Goal: Task Accomplishment & Management: Manage account settings

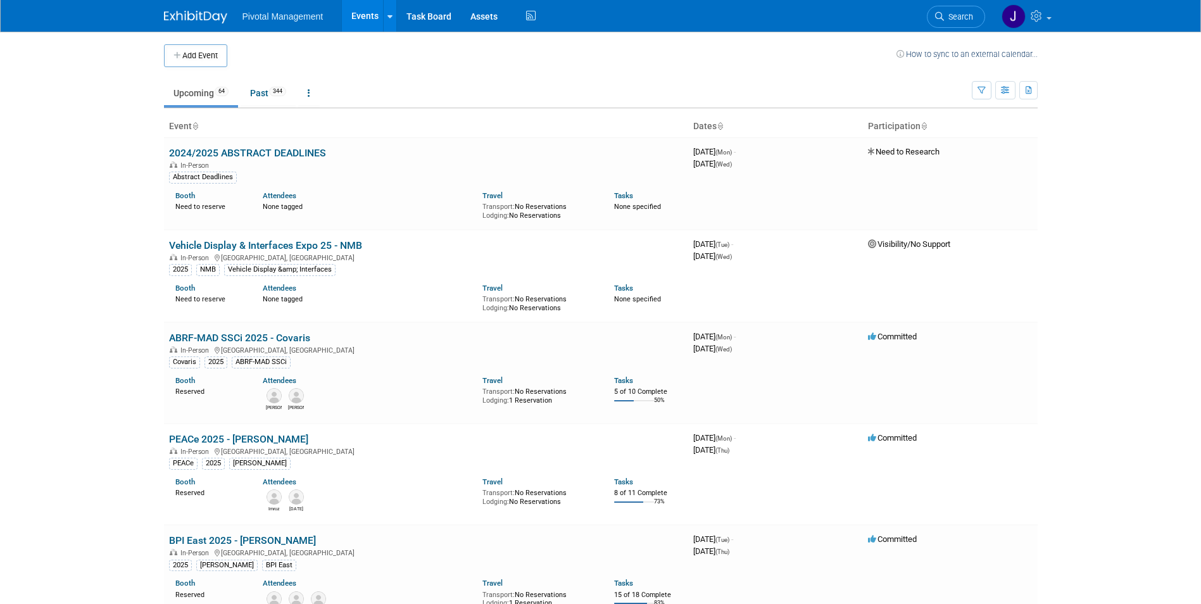
click at [955, 13] on span "Search" at bounding box center [958, 16] width 29 height 9
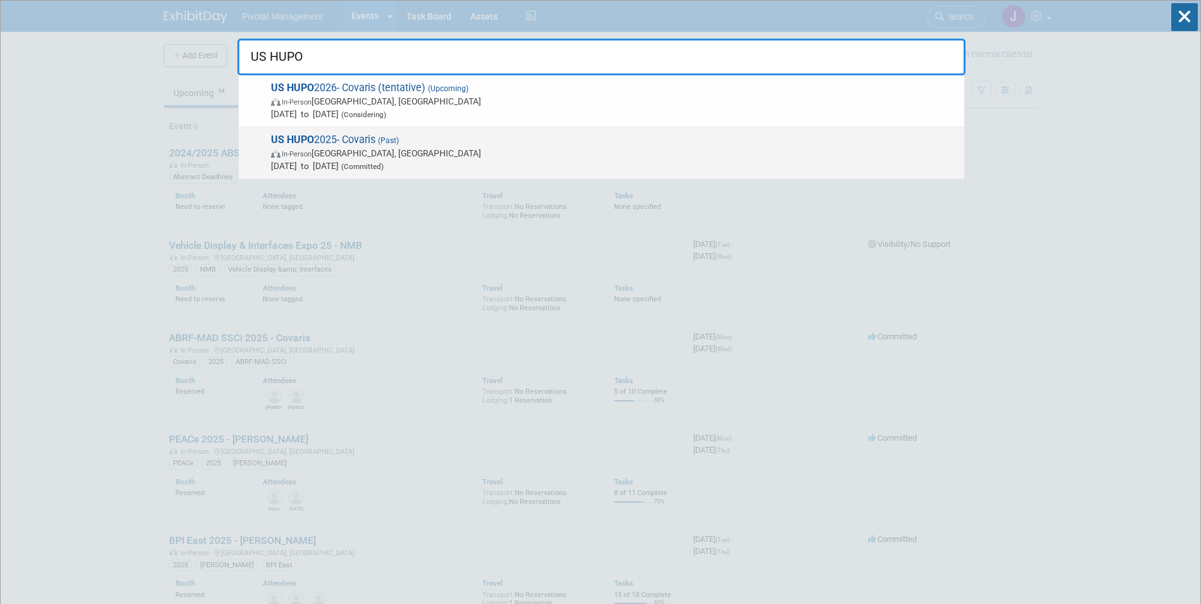
type input "US HUPO"
click at [561, 153] on span "In-Person Philadelphia, PA" at bounding box center [614, 153] width 687 height 13
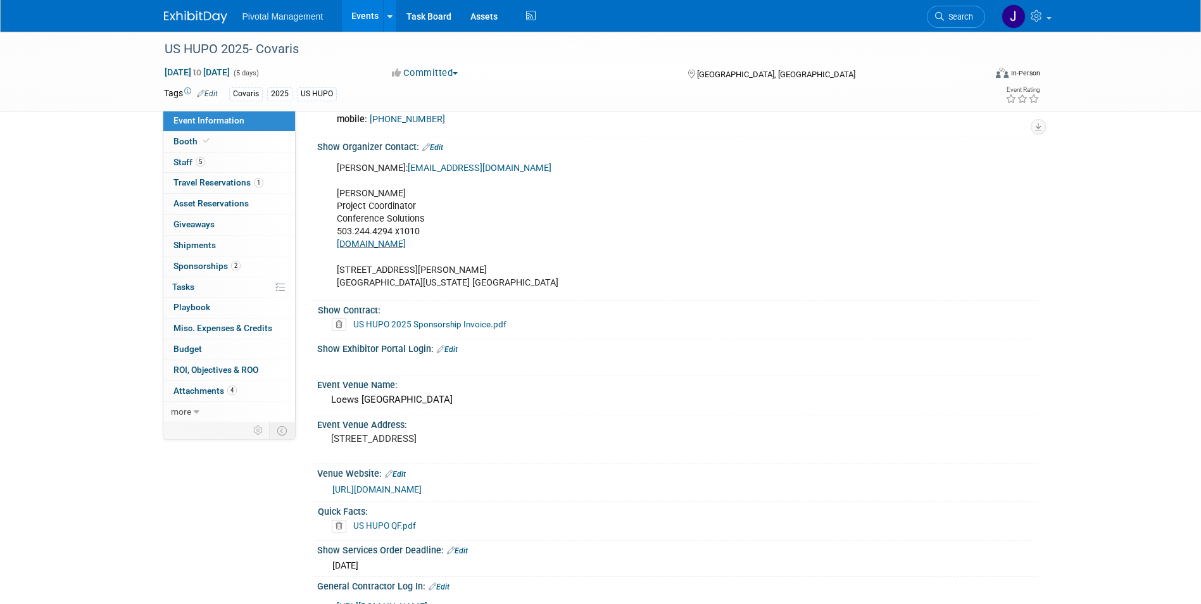
scroll to position [900, 0]
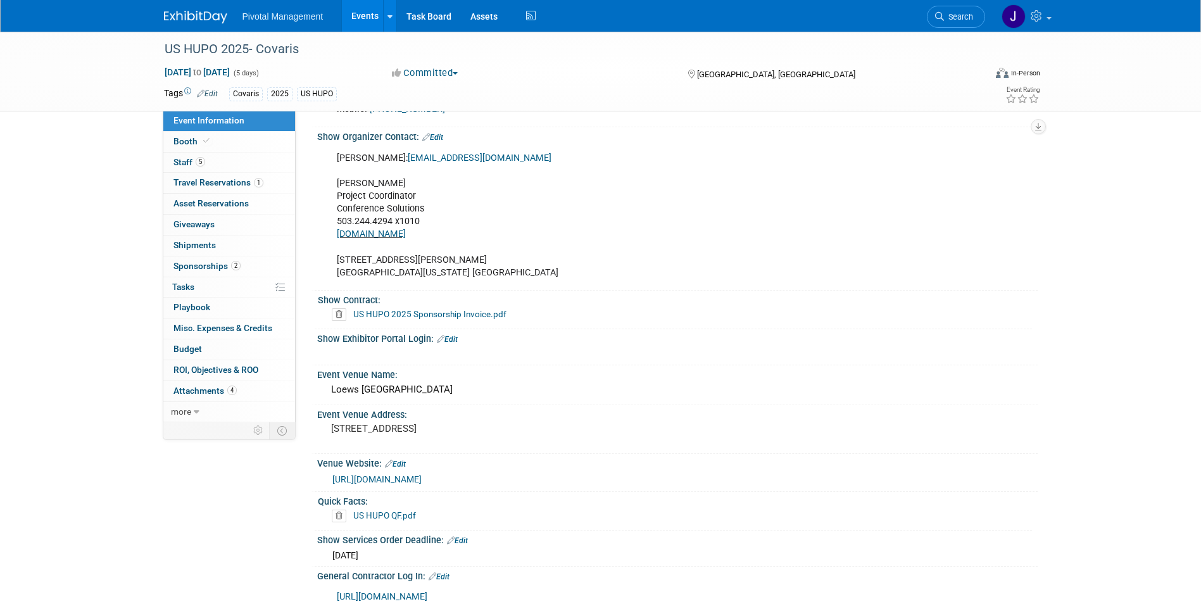
click at [446, 312] on link "US HUPO 2025 Sponsorship Invoice.pdf" at bounding box center [429, 314] width 153 height 10
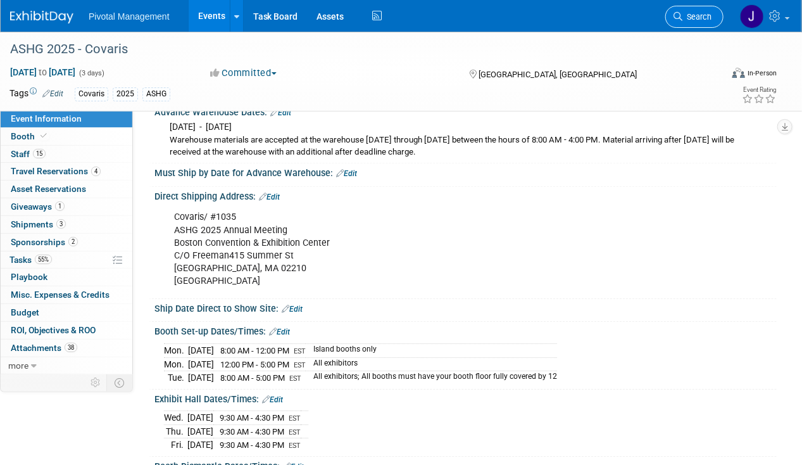
click at [682, 22] on link "Search" at bounding box center [694, 17] width 58 height 22
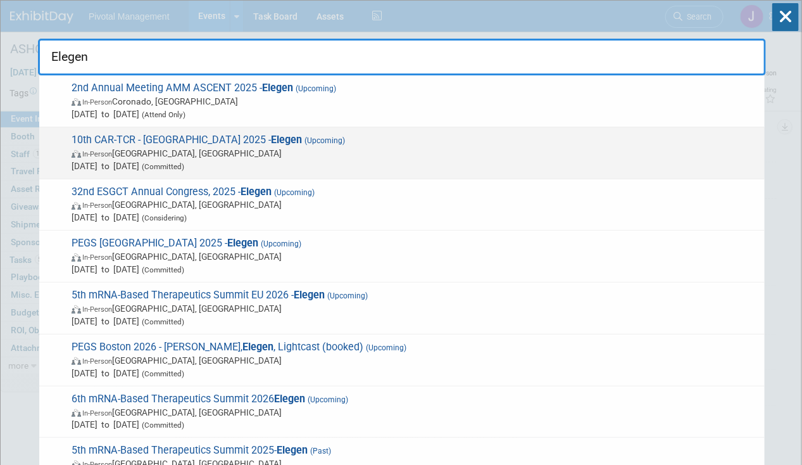
type input "Elegen"
click at [213, 144] on span "10th CAR-TCR - Hansonwade 2025 - Elegen (Upcoming) In-Person Boston, MA Sep 24,…" at bounding box center [413, 153] width 690 height 39
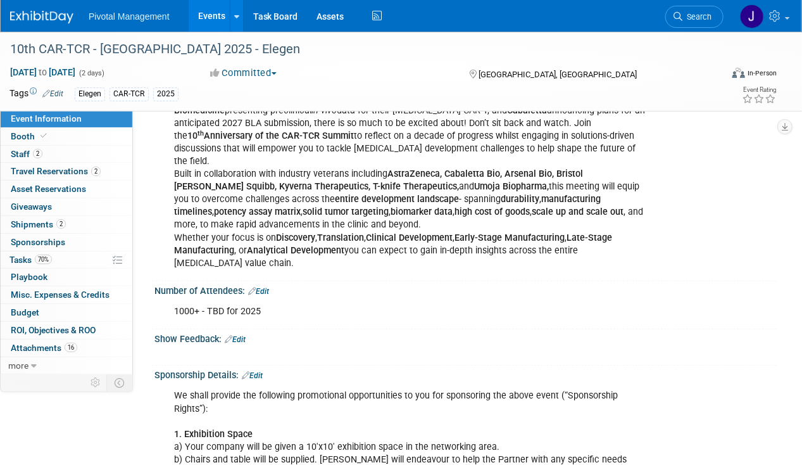
scroll to position [135, 0]
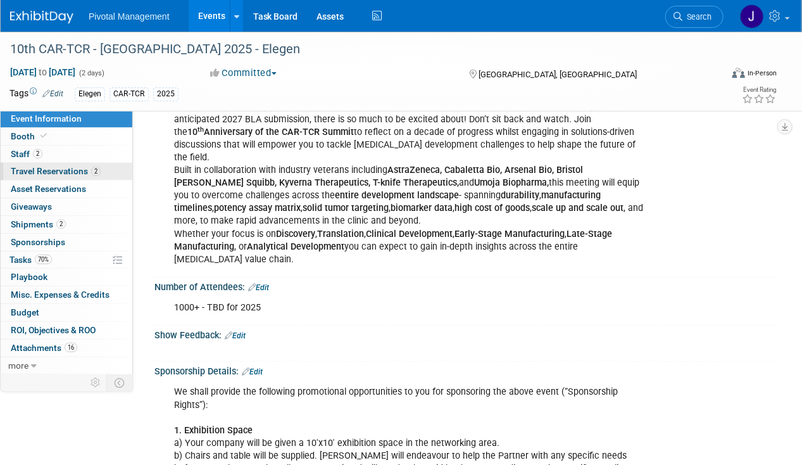
click at [53, 169] on span "Travel Reservations 2" at bounding box center [56, 171] width 90 height 10
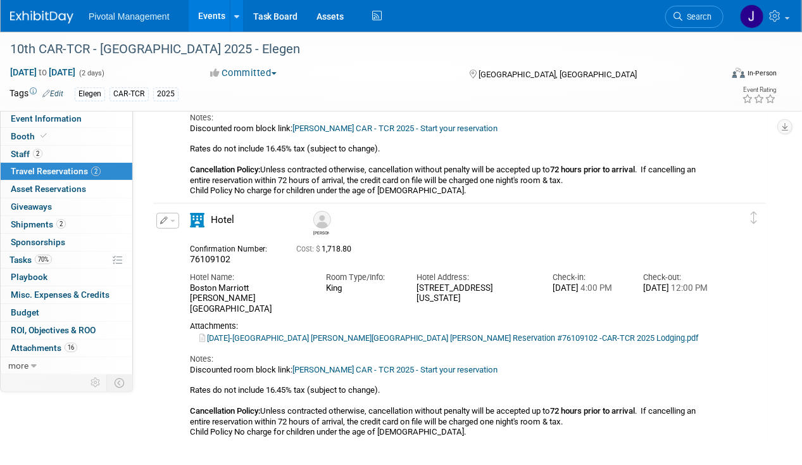
scroll to position [220, 0]
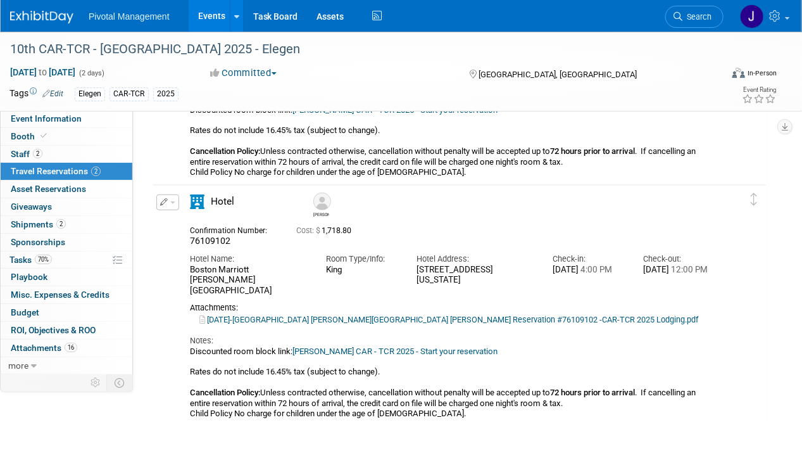
click at [172, 201] on span "button" at bounding box center [172, 202] width 5 height 3
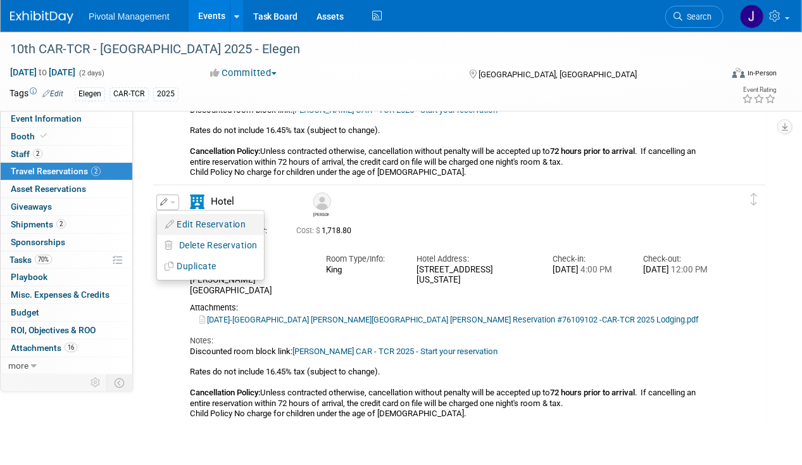
click at [225, 220] on button "Edit Reservation" at bounding box center [210, 224] width 107 height 18
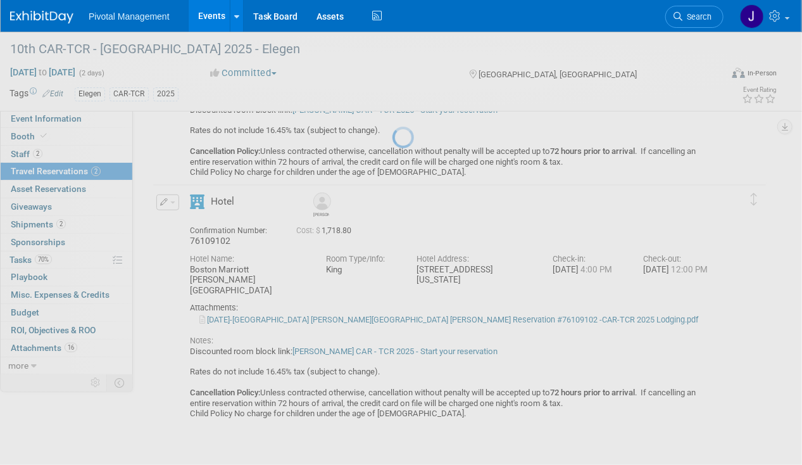
select select "8"
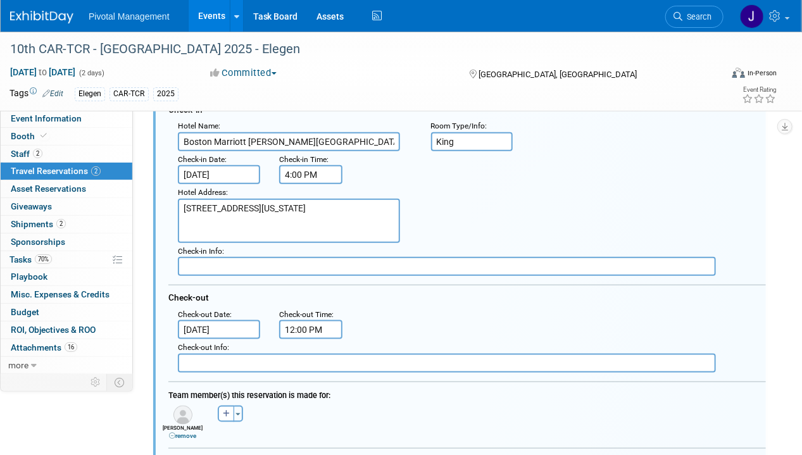
scroll to position [397, 0]
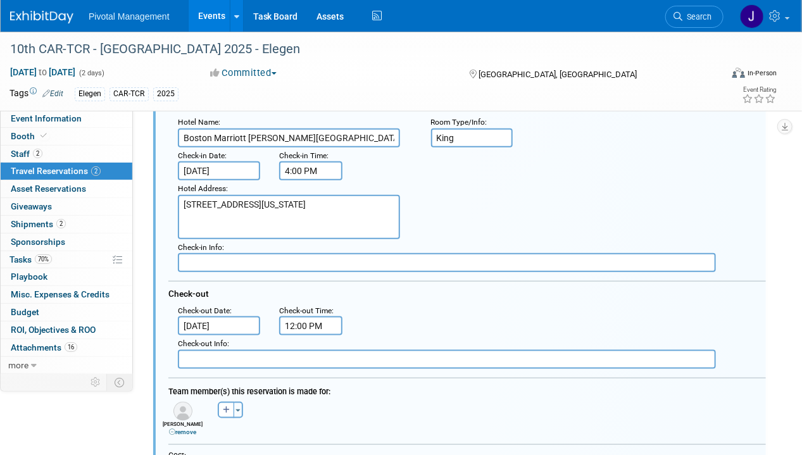
click at [254, 180] on div "Hotel Address : [STREET_ADDRESS][US_STATE]" at bounding box center [294, 209] width 253 height 59
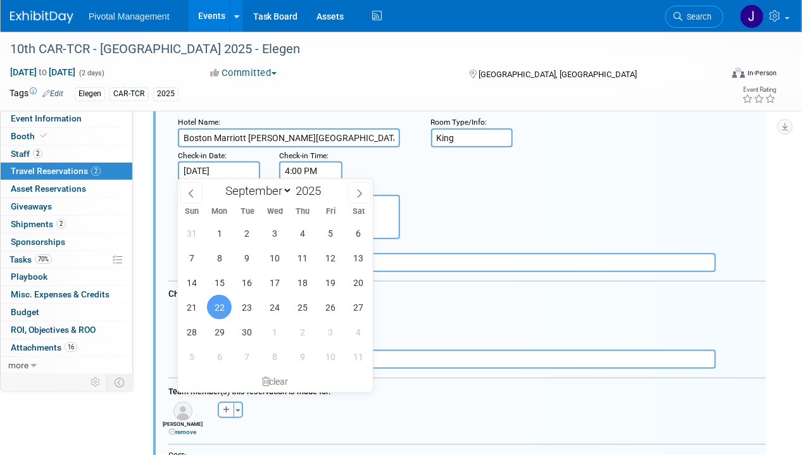
click at [241, 165] on input "[DATE]" at bounding box center [219, 170] width 82 height 19
click at [252, 301] on span "23" at bounding box center [247, 307] width 25 height 25
type input "[DATE]"
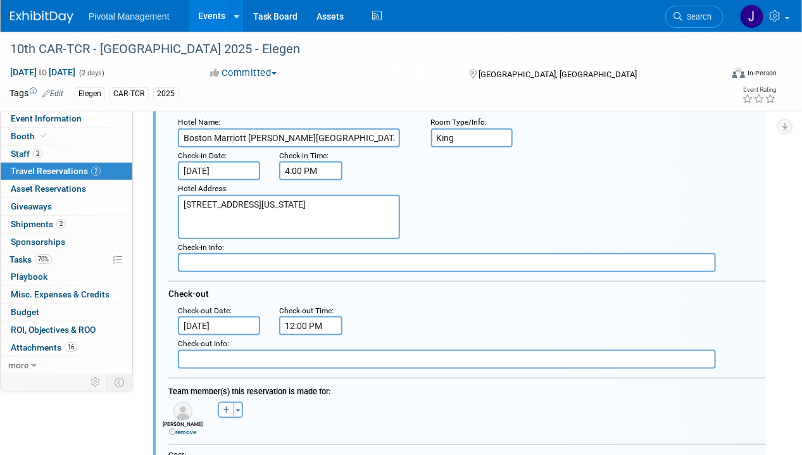
click at [221, 318] on input "[DATE]" at bounding box center [219, 325] width 82 height 19
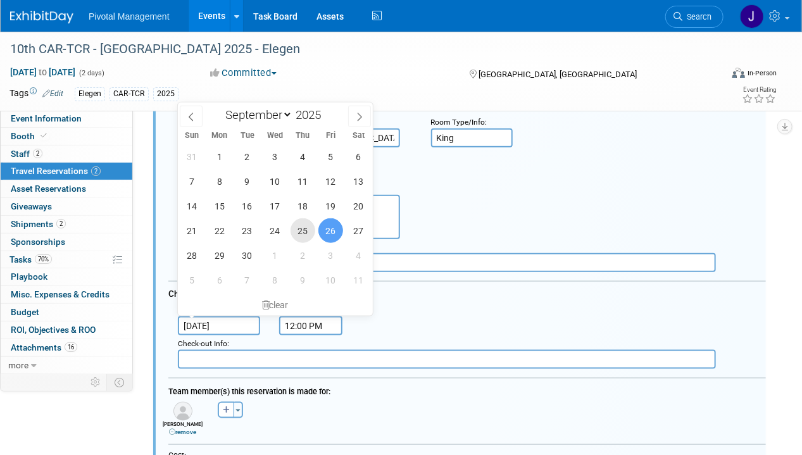
click at [301, 234] on span "25" at bounding box center [302, 230] width 25 height 25
type input "[DATE]"
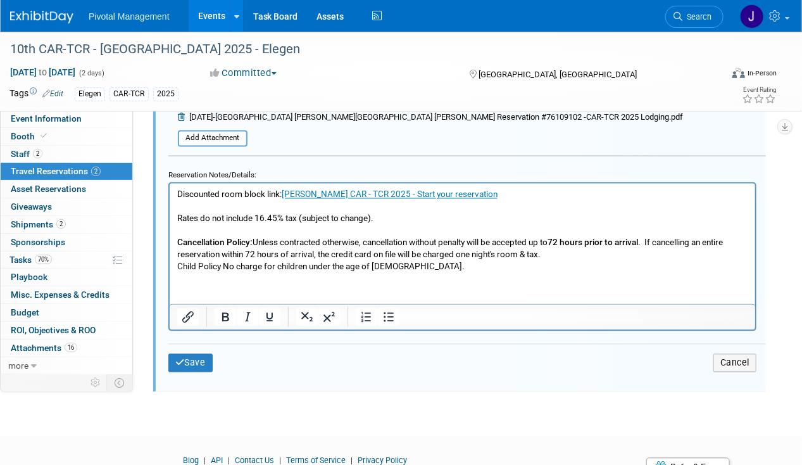
scroll to position [867, 0]
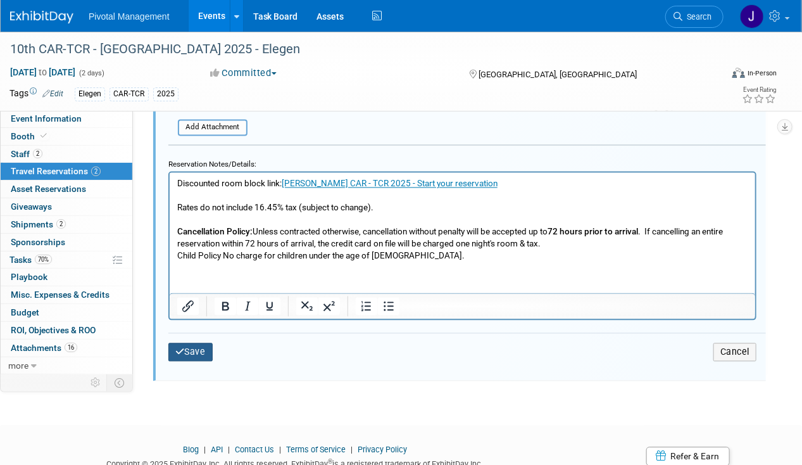
click at [186, 345] on button "Save" at bounding box center [190, 352] width 44 height 18
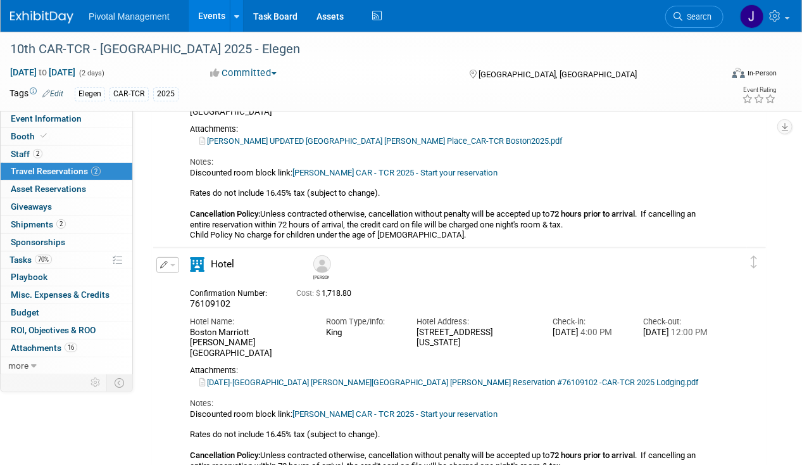
scroll to position [155, 0]
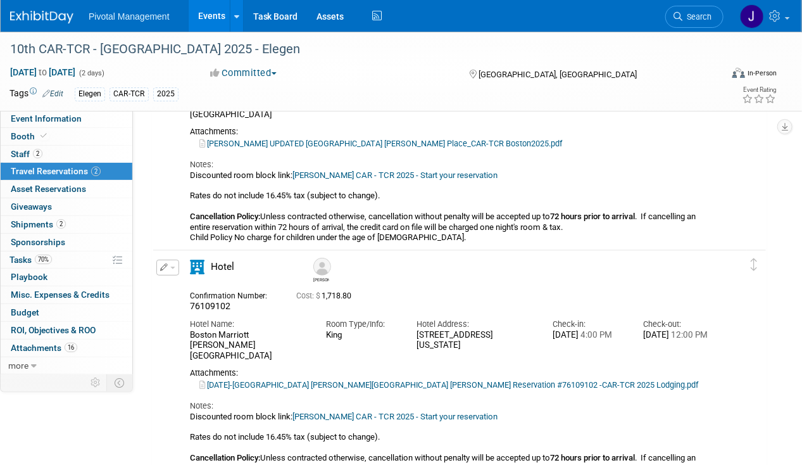
click at [325, 277] on div "[PERSON_NAME]" at bounding box center [321, 278] width 16 height 7
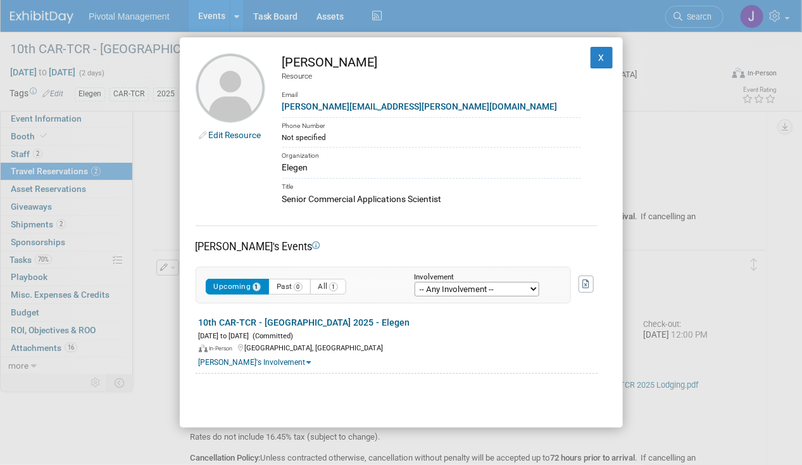
drag, startPoint x: 390, startPoint y: 63, endPoint x: 334, endPoint y: 62, distance: 55.7
click at [334, 62] on div "[PERSON_NAME]" at bounding box center [431, 62] width 299 height 18
copy div "McGlincy"
click at [594, 45] on div "Edit Resource [PERSON_NAME] Resource Email [PERSON_NAME][EMAIL_ADDRESS][PERSON_…" at bounding box center [401, 232] width 443 height 390
click at [590, 52] on button "X" at bounding box center [601, 58] width 23 height 22
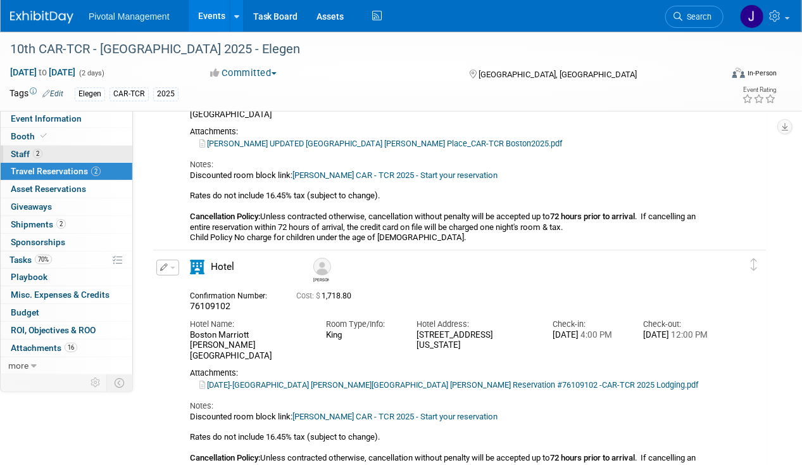
click at [67, 154] on link "2 Staff 2" at bounding box center [67, 154] width 132 height 17
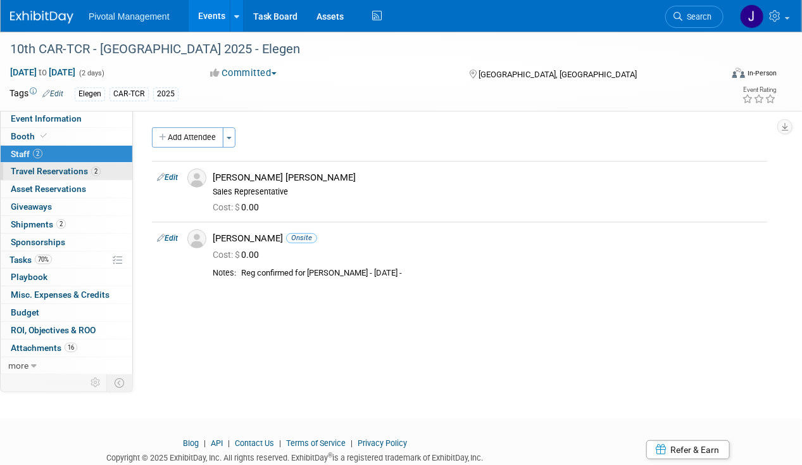
click at [70, 167] on span "Travel Reservations 2" at bounding box center [56, 171] width 90 height 10
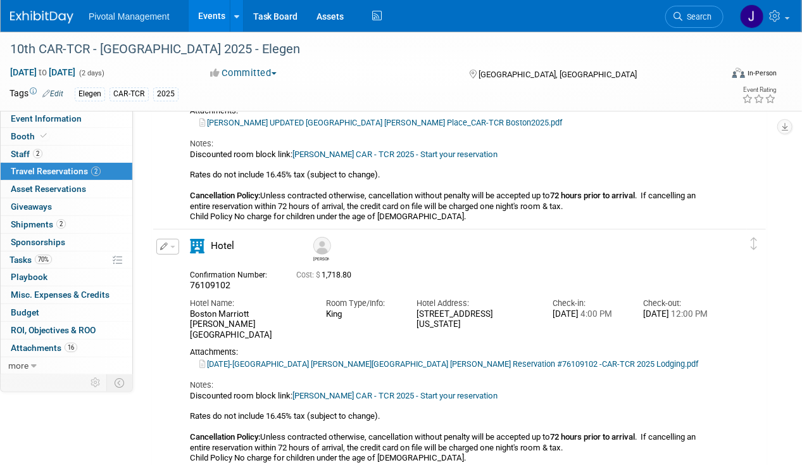
scroll to position [177, 0]
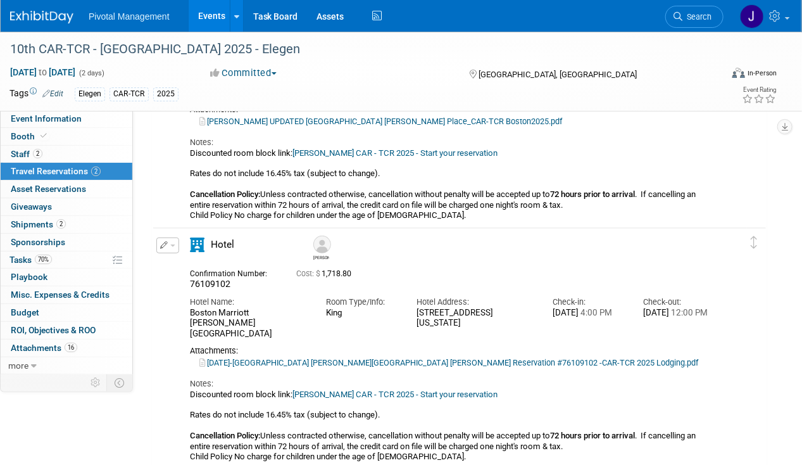
click at [166, 244] on icon "button" at bounding box center [164, 245] width 8 height 8
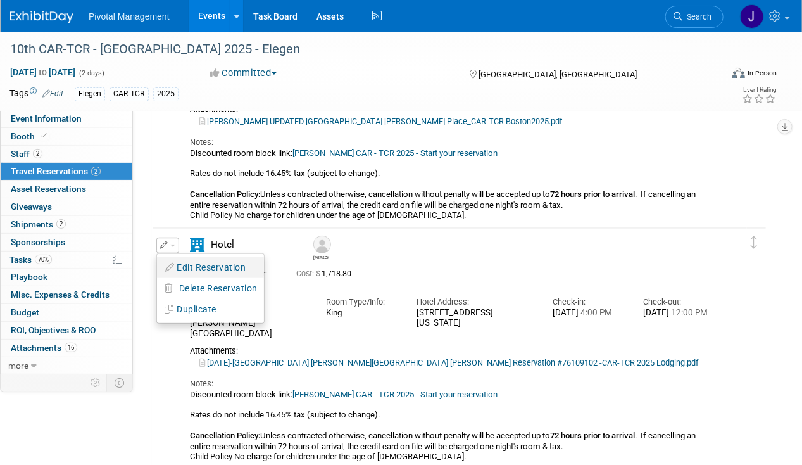
click at [189, 266] on button "Edit Reservation" at bounding box center [210, 267] width 107 height 18
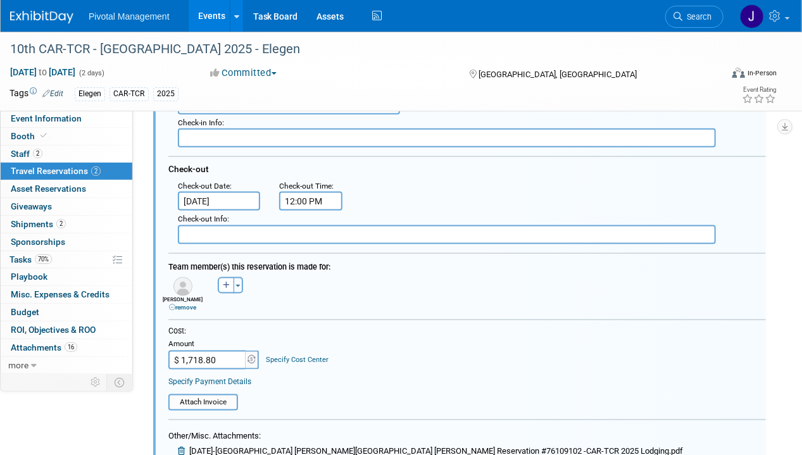
scroll to position [522, 0]
click at [209, 354] on input "$ 1,718.80" at bounding box center [207, 360] width 79 height 19
paste input "859.40"
type input "$ 859.40"
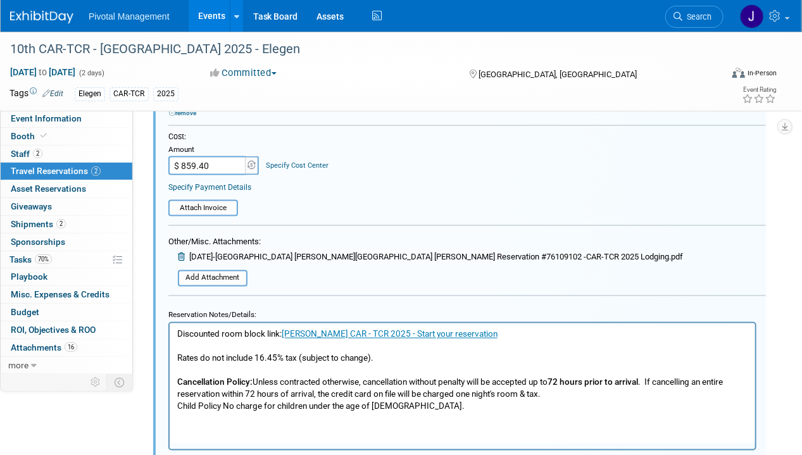
scroll to position [717, 0]
click at [182, 252] on link at bounding box center [183, 256] width 11 height 9
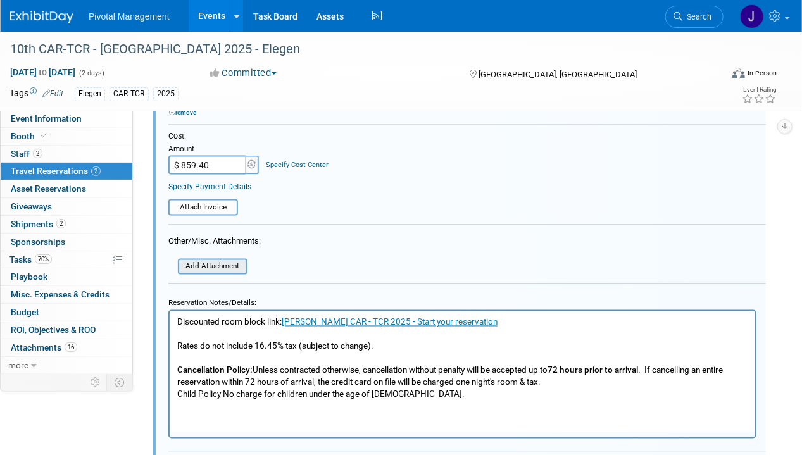
click at [204, 262] on input "file" at bounding box center [171, 267] width 151 height 14
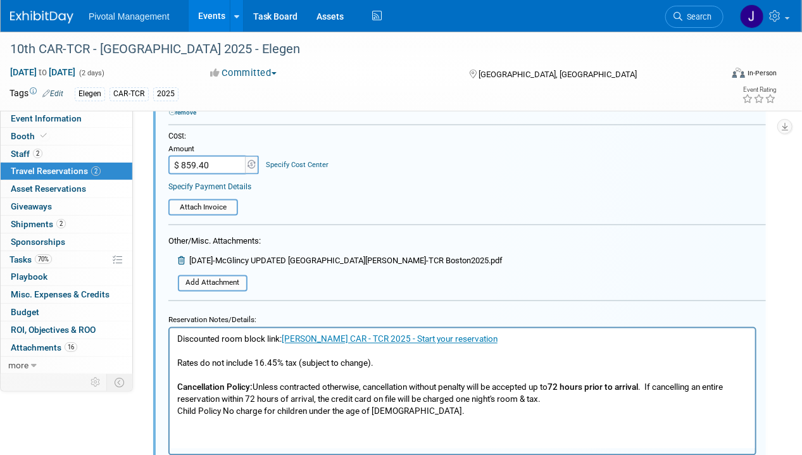
click at [373, 256] on span "[DATE]-McGlincy UPDATED [GEOGRAPHIC_DATA][PERSON_NAME]-TCR Boston2025.pdf" at bounding box center [345, 260] width 313 height 9
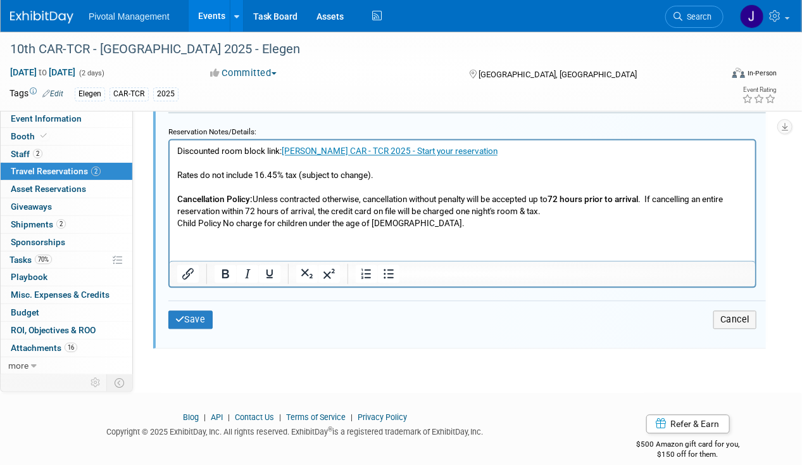
scroll to position [921, 0]
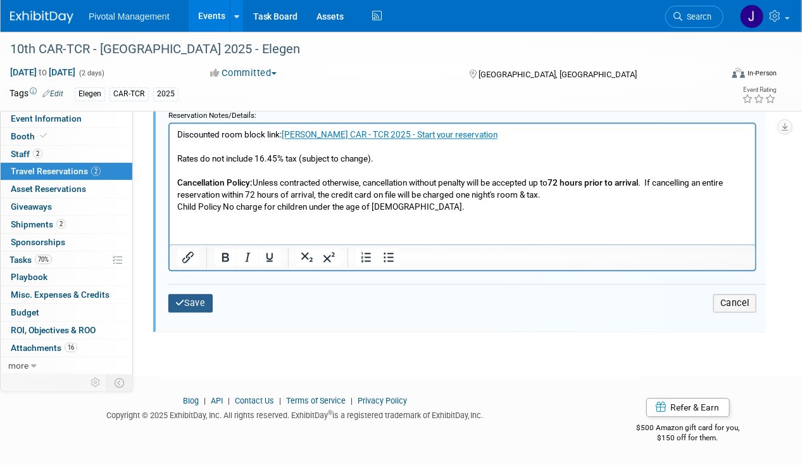
click at [189, 297] on button "Save" at bounding box center [190, 303] width 44 height 18
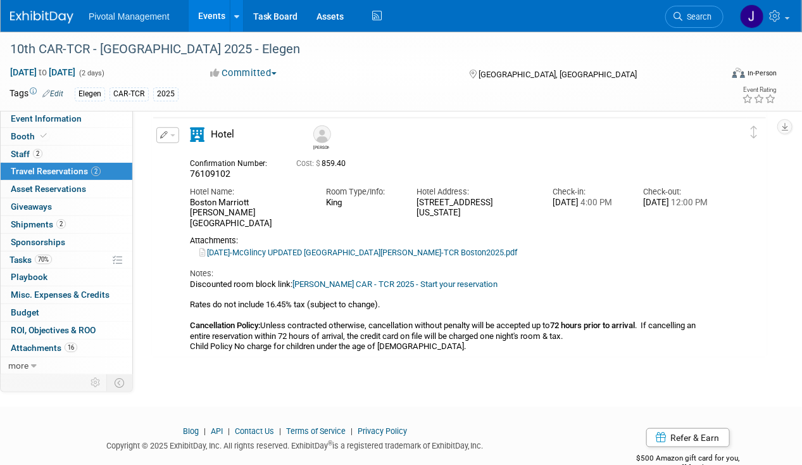
scroll to position [261, 0]
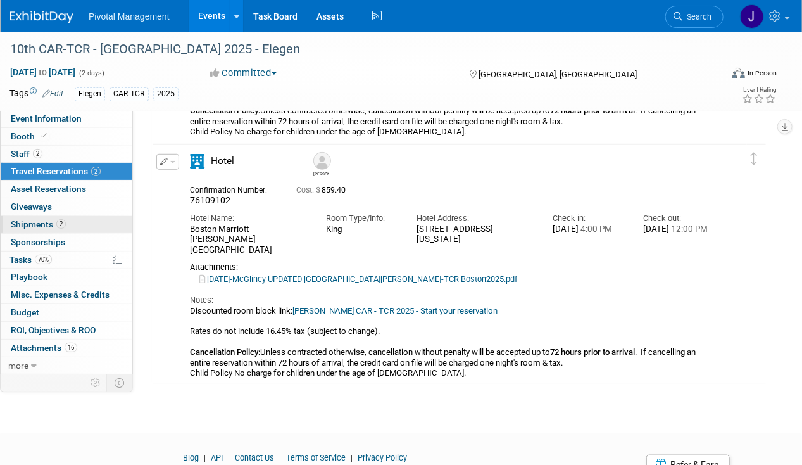
click at [41, 223] on span "Shipments 2" at bounding box center [38, 224] width 55 height 10
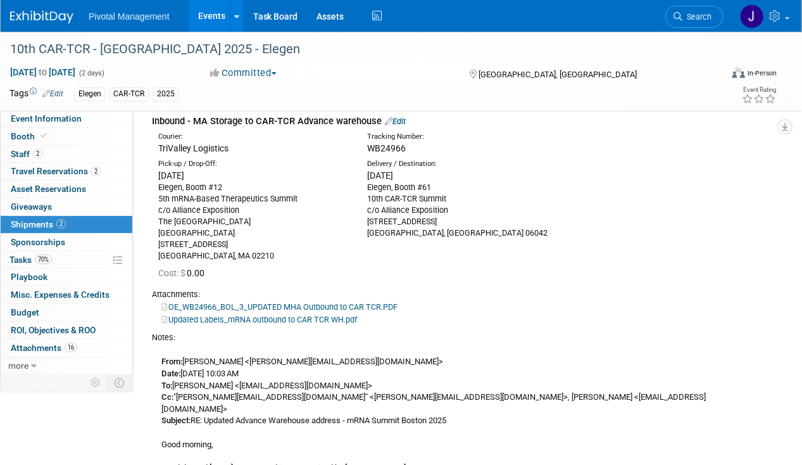
scroll to position [0, 0]
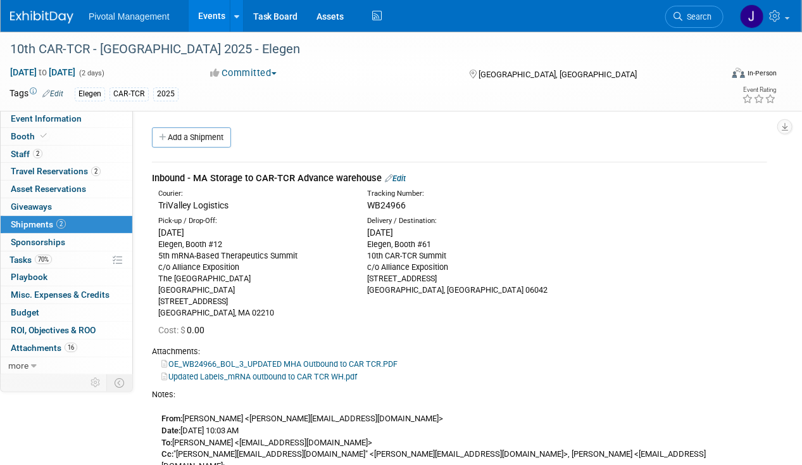
click at [404, 173] on link "Edit" at bounding box center [395, 177] width 21 height 9
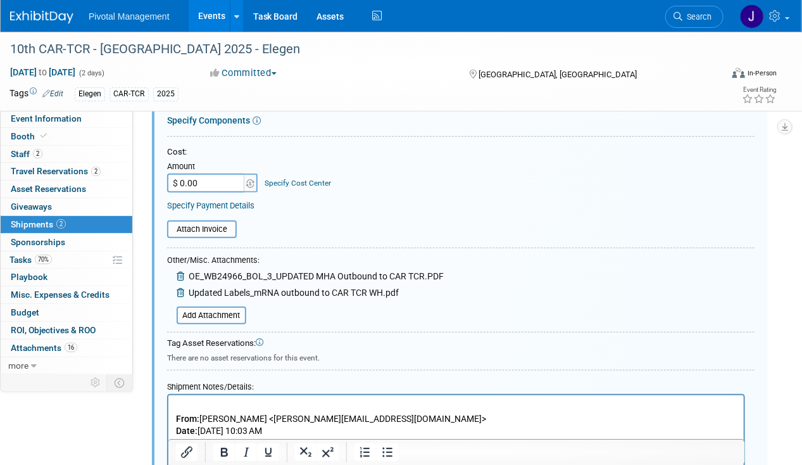
scroll to position [511, 0]
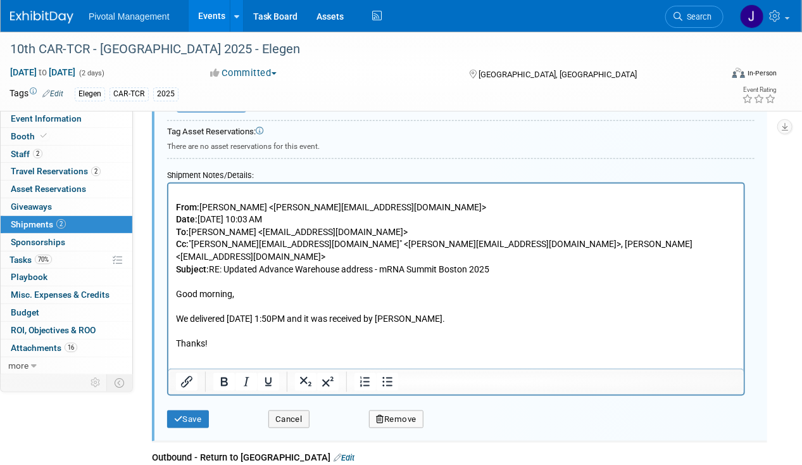
click at [217, 309] on p "From: [PERSON_NAME] <[PERSON_NAME][EMAIL_ADDRESS][DOMAIN_NAME]> Date: [DATE] 10…" at bounding box center [455, 268] width 561 height 161
click at [176, 201] on b "From:" at bounding box center [186, 206] width 23 height 10
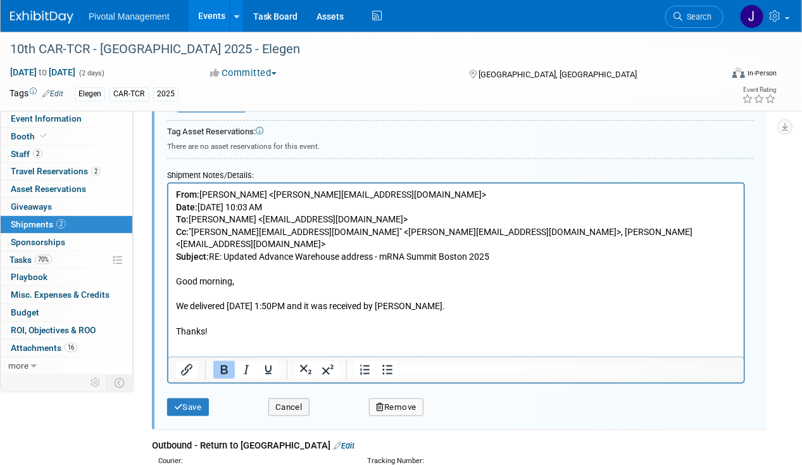
click at [192, 391] on div "Save" at bounding box center [208, 403] width 101 height 26
click at [186, 400] on button "Save" at bounding box center [188, 407] width 42 height 18
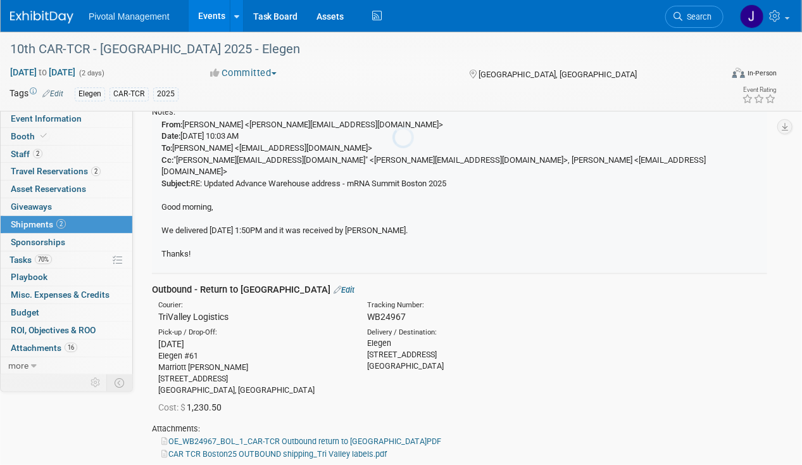
scroll to position [18, 0]
